Goal: Transaction & Acquisition: Book appointment/travel/reservation

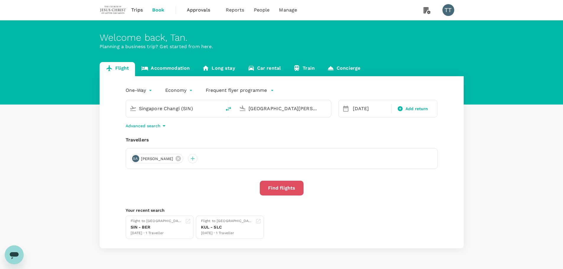
click at [282, 187] on button "Find flights" at bounding box center [282, 188] width 44 height 15
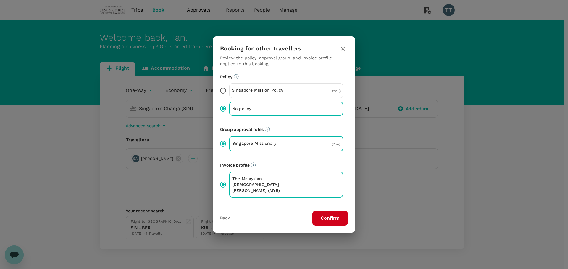
click at [326, 214] on button "Confirm" at bounding box center [329, 218] width 35 height 15
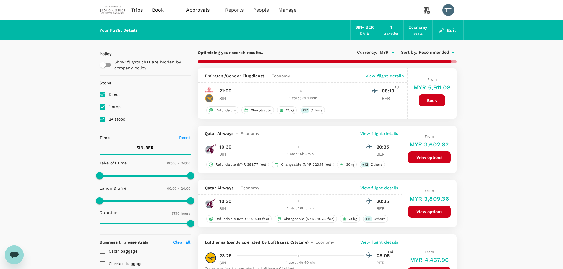
type input "2250"
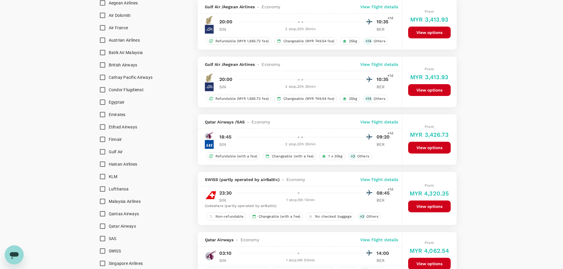
scroll to position [414, 0]
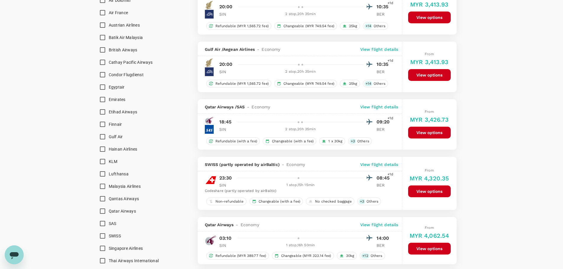
click at [104, 176] on input "Lufthansa" at bounding box center [102, 174] width 12 height 12
checkbox input "true"
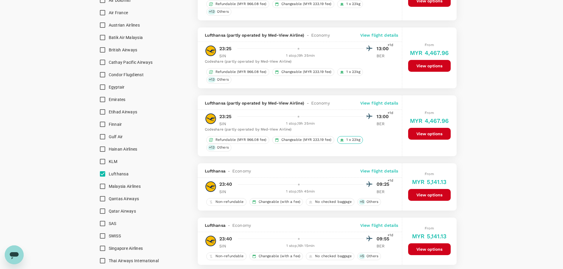
scroll to position [355, 0]
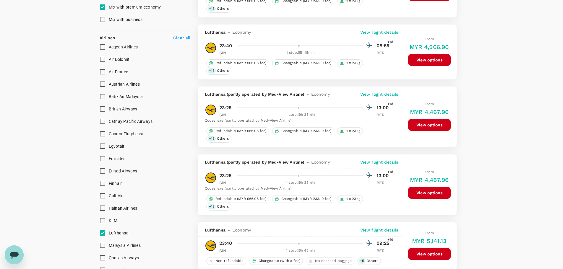
type input "2445"
checkbox input "false"
checkbox input "true"
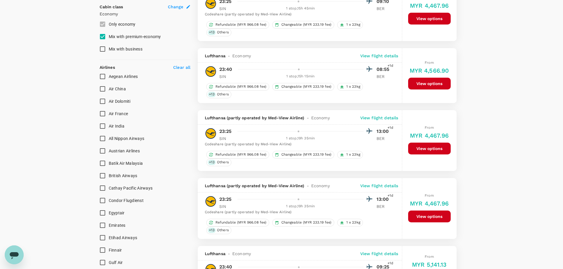
scroll to position [385, 0]
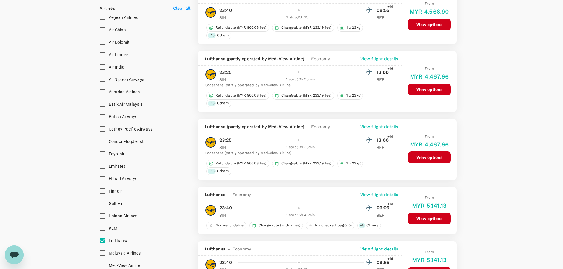
click at [389, 58] on p "View flight details" at bounding box center [380, 59] width 38 height 6
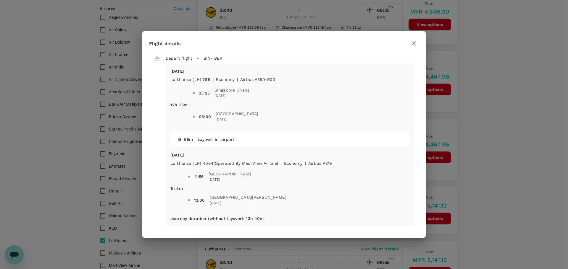
click at [412, 46] on icon "button" at bounding box center [413, 43] width 7 height 7
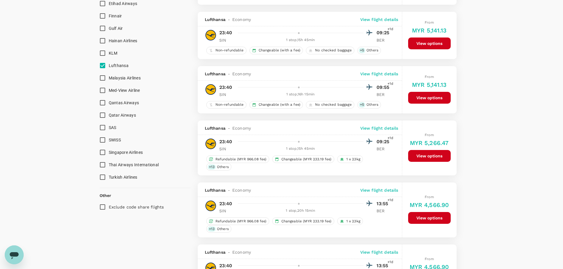
scroll to position [592, 0]
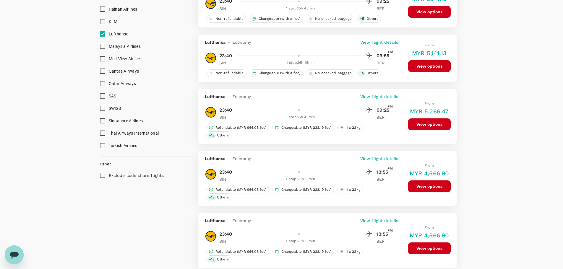
click at [382, 154] on div "Lufthansa - Economy View flight details" at bounding box center [300, 158] width 204 height 14
click at [383, 155] on div "Lufthansa - Economy View flight details" at bounding box center [300, 158] width 204 height 14
click at [385, 157] on p "View flight details" at bounding box center [380, 159] width 38 height 6
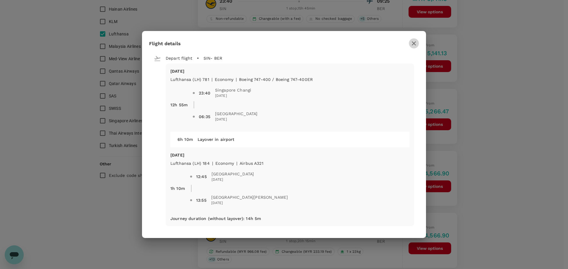
click at [414, 47] on button "button" at bounding box center [414, 43] width 10 height 10
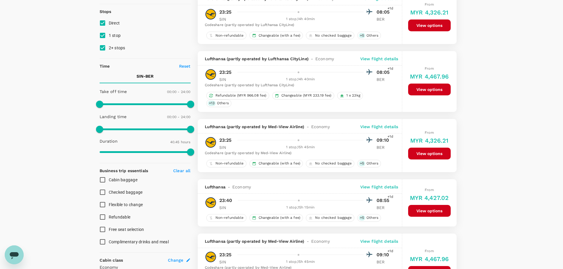
scroll to position [51, 0]
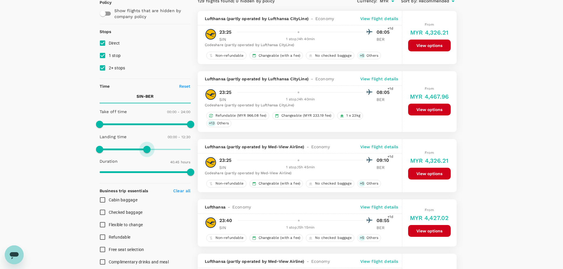
type input "810"
drag, startPoint x: 192, startPoint y: 151, endPoint x: 151, endPoint y: 158, distance: 41.4
click at [151, 158] on div "Take off time 00:00 - 24:00 Landing time 00:00 - 13:30 Duration 40.45 hours" at bounding box center [143, 142] width 93 height 73
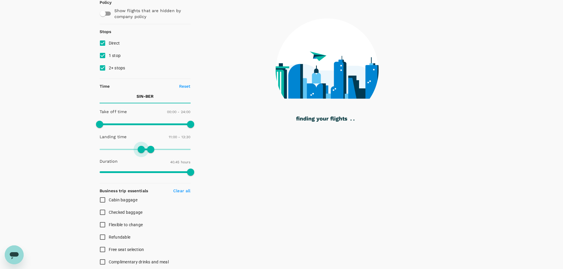
type input "690"
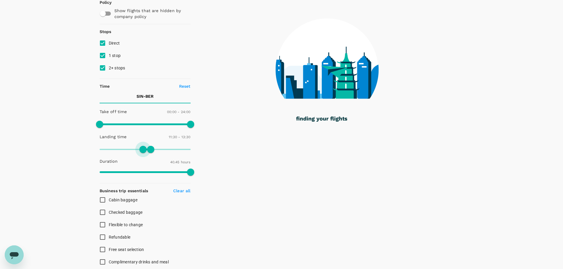
drag, startPoint x: 102, startPoint y: 151, endPoint x: 143, endPoint y: 149, distance: 40.8
click at [143, 149] on span at bounding box center [143, 149] width 7 height 7
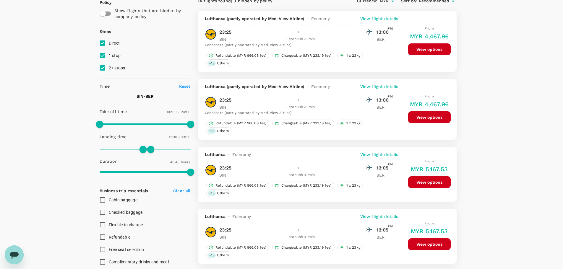
click at [380, 156] on p "View flight details" at bounding box center [380, 155] width 38 height 6
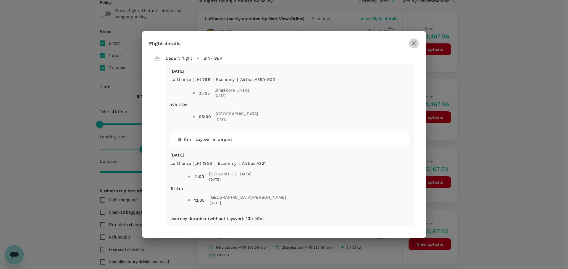
click at [416, 47] on button "button" at bounding box center [414, 43] width 10 height 10
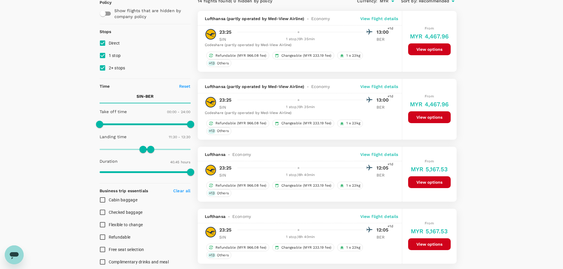
click at [395, 87] on p "View flight details" at bounding box center [380, 87] width 38 height 6
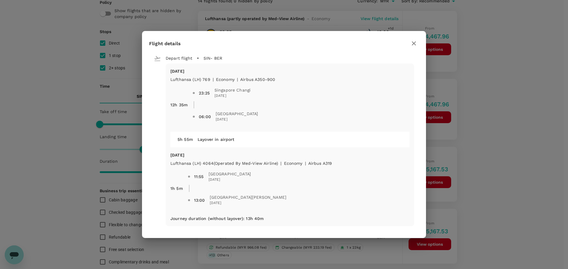
click at [412, 45] on icon "button" at bounding box center [414, 43] width 4 height 4
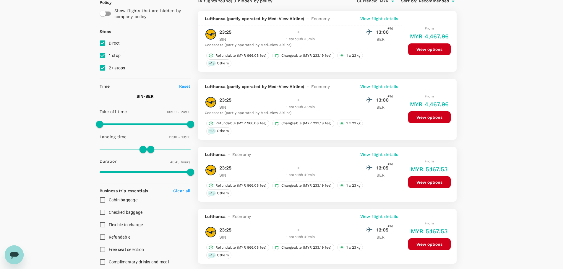
click at [382, 24] on div "Lufthansa (partly operated by Med-View Airline) - Economy View flight details" at bounding box center [300, 18] width 204 height 14
click at [381, 21] on p "View flight details" at bounding box center [380, 19] width 38 height 6
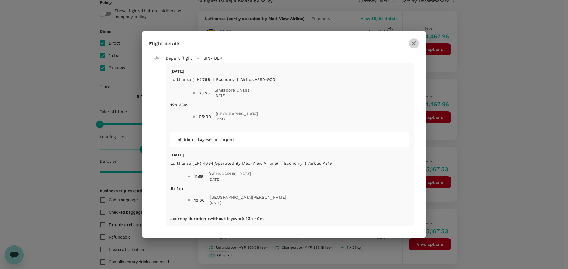
click at [409, 42] on button "button" at bounding box center [414, 43] width 10 height 10
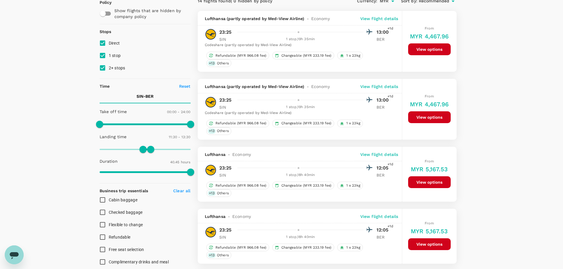
click at [385, 217] on p "View flight details" at bounding box center [380, 217] width 38 height 6
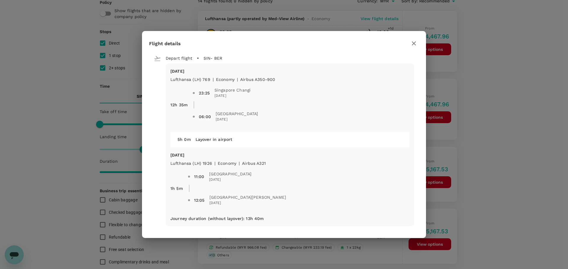
click at [412, 44] on icon "button" at bounding box center [413, 43] width 7 height 7
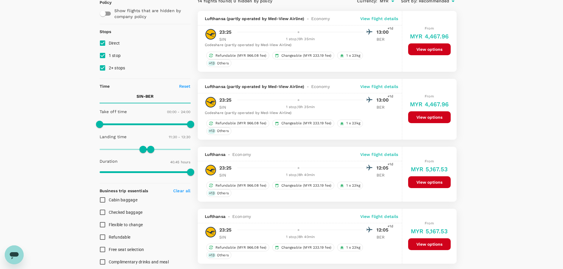
click at [367, 18] on p "View flight details" at bounding box center [380, 19] width 38 height 6
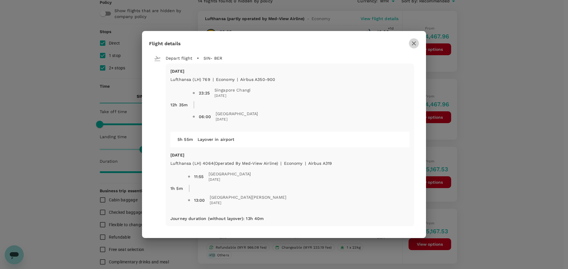
click at [414, 39] on button "button" at bounding box center [414, 43] width 10 height 10
